Goal: Task Accomplishment & Management: Use online tool/utility

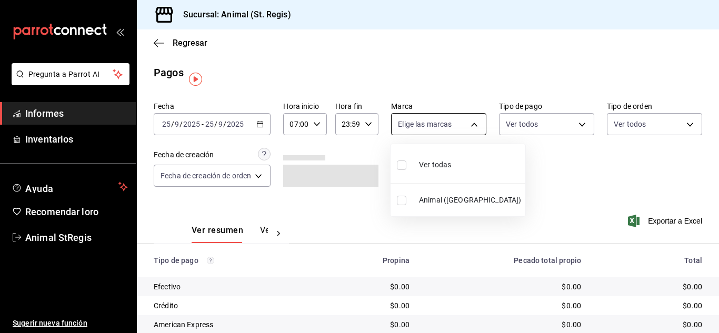
click at [406, 126] on body "Pregunta a Parrot AI Informes Inventarios Ayuda Recomendar loro Animal StRegis …" at bounding box center [359, 166] width 719 height 333
click at [401, 160] on input "checkbox" at bounding box center [401, 164] width 9 height 9
checkbox input "true"
type input "3f39fcdc-c8c4-4fff-883a-47b345d9391c"
checkbox input "true"
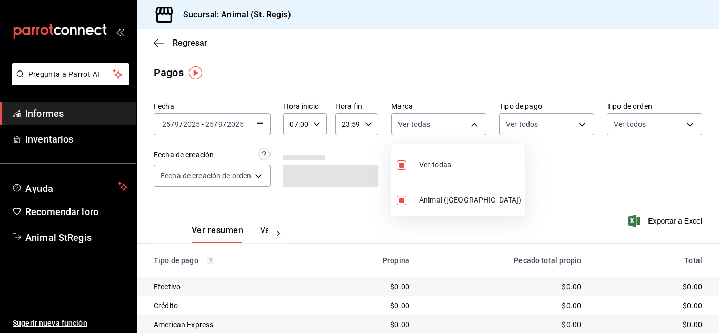
drag, startPoint x: 505, startPoint y: 168, endPoint x: 506, endPoint y: 139, distance: 29.0
click at [505, 160] on div at bounding box center [359, 166] width 719 height 333
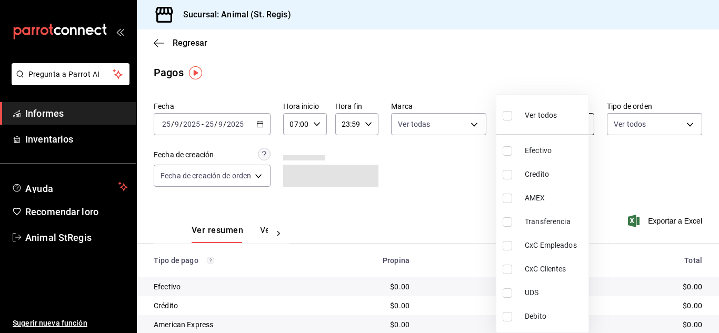
click at [514, 126] on body "Pregunta a Parrot AI Informes Inventarios Ayuda Recomendar loro Animal StRegis …" at bounding box center [359, 166] width 719 height 333
click at [508, 119] on input "checkbox" at bounding box center [506, 115] width 9 height 9
checkbox input "true"
type input "5a0f3365-d715-4940-adc4-656debb7822a,fc07b02b-84a7-4dba-9bff-98bba82b1290,ff2b0…"
checkbox input "true"
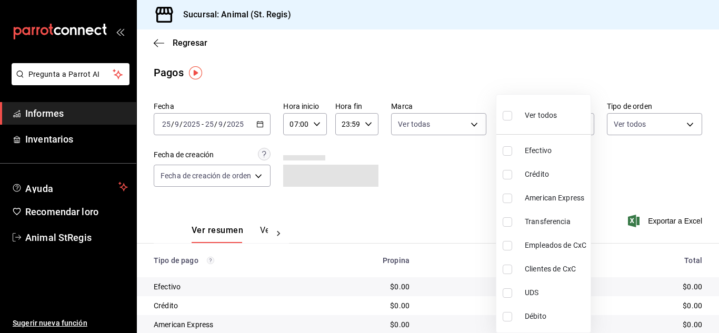
checkbox input "true"
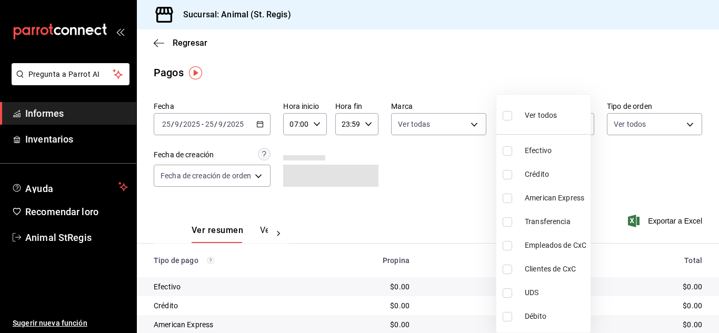
checkbox input "true"
click at [458, 65] on div at bounding box center [359, 166] width 719 height 333
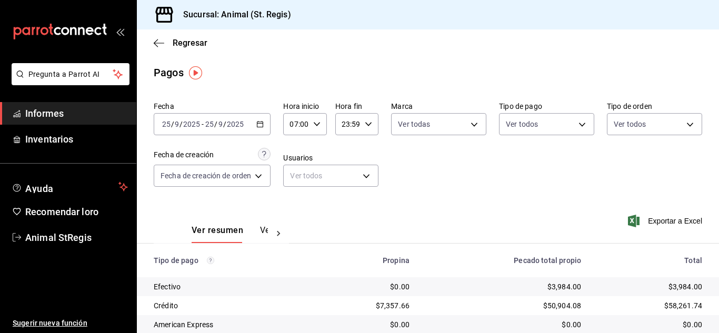
click at [611, 73] on div "Pagos" at bounding box center [428, 73] width 582 height 16
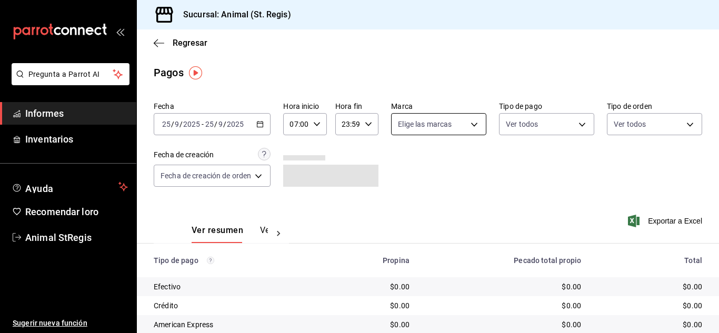
click at [414, 120] on body "Pregunta a Parrot AI Informes Inventarios Ayuda Recomendar loro Animal StRegis …" at bounding box center [359, 166] width 719 height 333
click at [400, 169] on input "checkbox" at bounding box center [401, 164] width 9 height 9
checkbox input "true"
type input "3f39fcdc-c8c4-4fff-883a-47b345d9391c"
checkbox input "true"
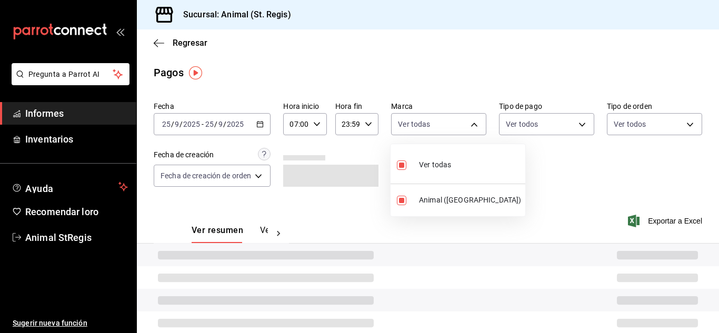
click at [584, 162] on div at bounding box center [359, 166] width 719 height 333
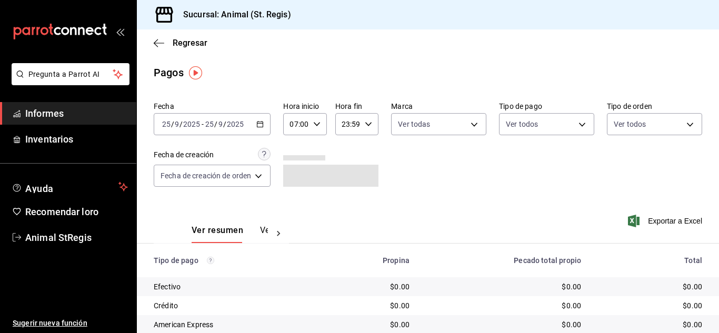
click at [550, 127] on body "Pregunta a Parrot AI Informes Inventarios Ayuda Recomendar loro Animal StRegis …" at bounding box center [359, 166] width 719 height 333
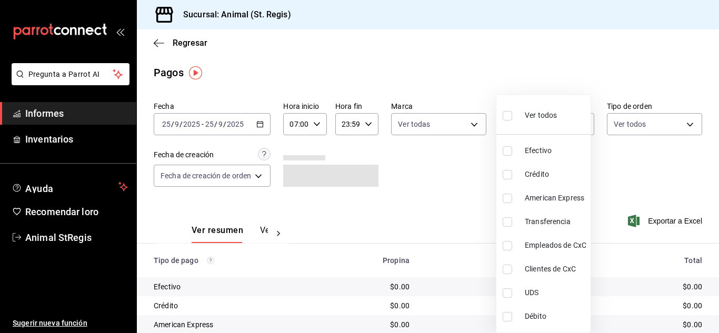
click at [509, 117] on input "checkbox" at bounding box center [506, 115] width 9 height 9
checkbox input "true"
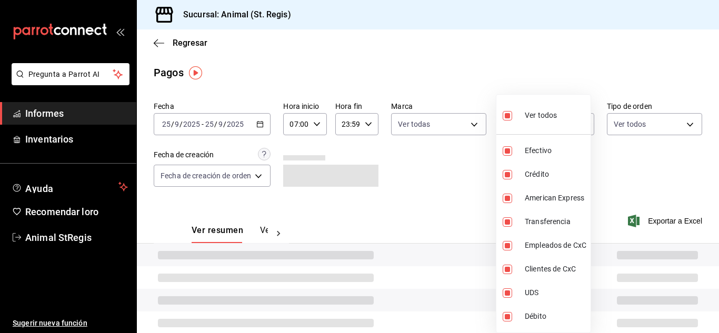
type input "5a0f3365-d715-4940-adc4-656debb7822a,fc07b02b-84a7-4dba-9bff-98bba82b1290,ff2b0…"
checkbox input "true"
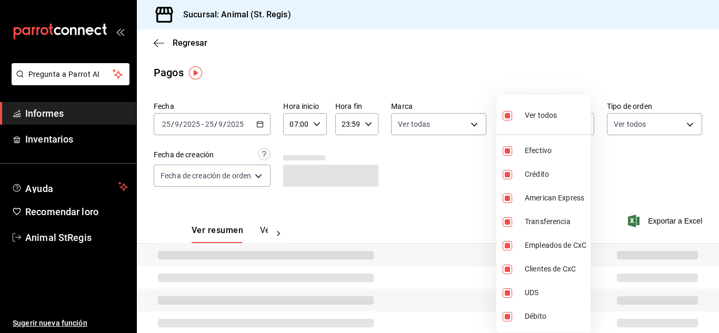
checkbox input "true"
click at [486, 73] on div at bounding box center [359, 166] width 719 height 333
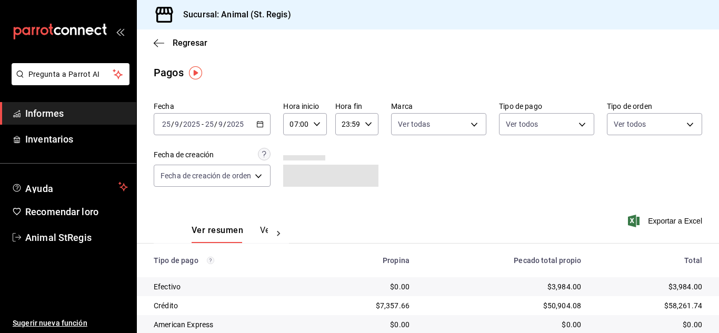
click at [486, 73] on div "Ver todos Efectivo Crédito American Express Transferencia Empleados de CxC Clie…" at bounding box center [359, 166] width 719 height 333
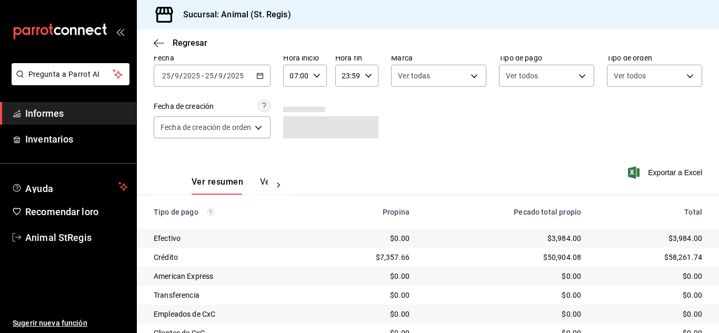
scroll to position [132, 0]
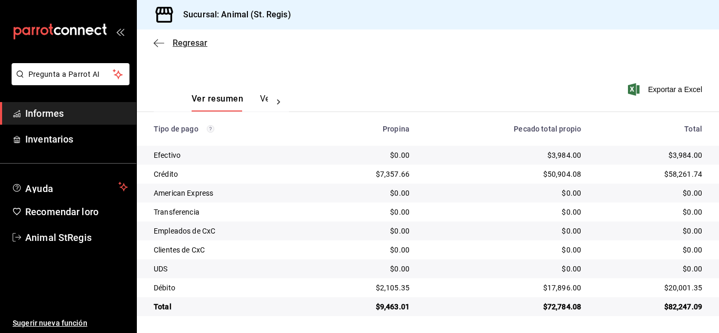
click at [190, 45] on font "Regresar" at bounding box center [190, 43] width 35 height 10
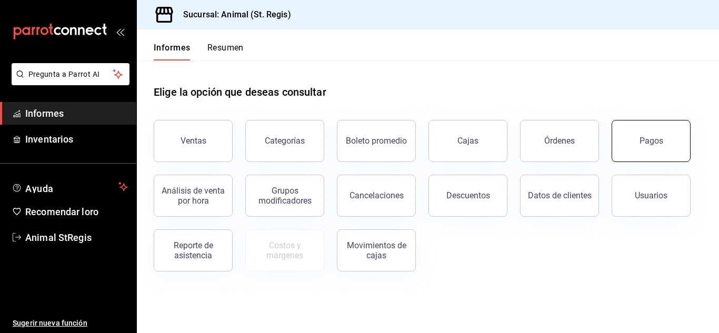
click at [660, 156] on button "Pagos" at bounding box center [650, 141] width 79 height 42
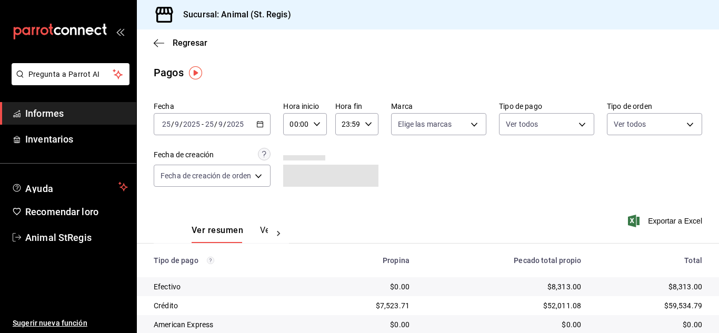
click at [321, 128] on div "00:00 Hora inicio" at bounding box center [304, 124] width 43 height 22
click at [290, 199] on button "02" at bounding box center [295, 201] width 17 height 21
type input "02:00"
click at [296, 203] on font "07" at bounding box center [295, 201] width 8 height 8
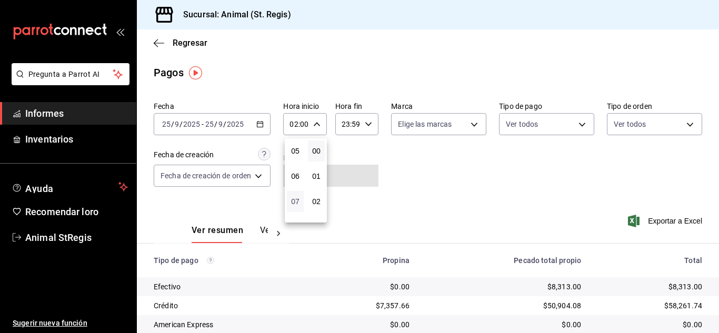
type input "07:00"
click at [606, 197] on div at bounding box center [359, 166] width 719 height 333
drag, startPoint x: 709, startPoint y: 203, endPoint x: 713, endPoint y: 265, distance: 62.7
click at [713, 265] on div "Regresar Pagos Fecha [DATE] [DATE] - [DATE] [DATE] Hora inicio 07:00 Hora inici…" at bounding box center [428, 181] width 582 height 304
click at [652, 183] on div "Fecha [DATE] [DATE] - [DATE] [DATE] Hora inicio 07:00 Hora inicio Hora fin 23:5…" at bounding box center [428, 148] width 548 height 102
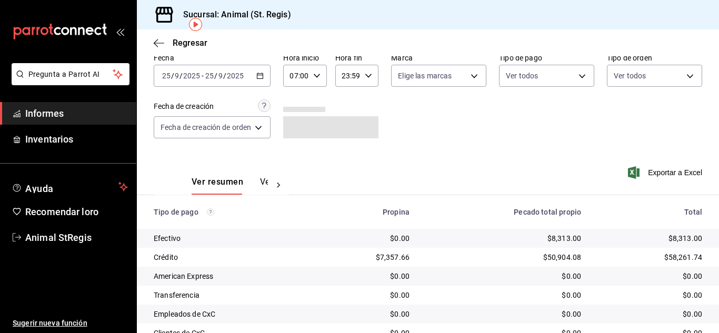
scroll to position [132, 0]
